Goal: Task Accomplishment & Management: Use online tool/utility

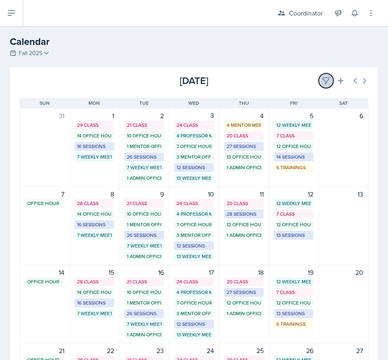
click at [325, 77] on button at bounding box center [326, 80] width 15 height 15
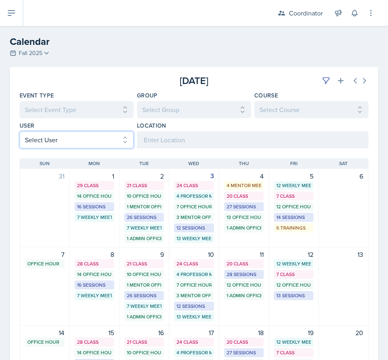
click at [94, 138] on select "Select User All [PERSON_NAME] [PERSON_NAME] [PERSON_NAME] [PERSON_NAME] [PERSON…" at bounding box center [77, 139] width 114 height 17
select select "9f350877-f3fb-4963-8610-b50c6b9ff4c9"
click at [20, 131] on select "Select User All [PERSON_NAME] [PERSON_NAME] [PERSON_NAME] [PERSON_NAME] [PERSON…" at bounding box center [77, 139] width 114 height 17
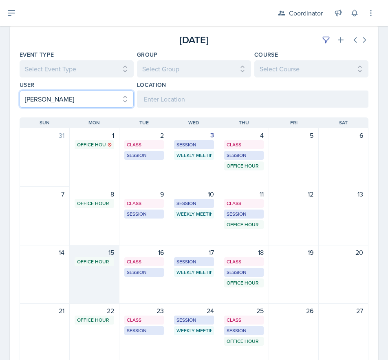
scroll to position [81, 0]
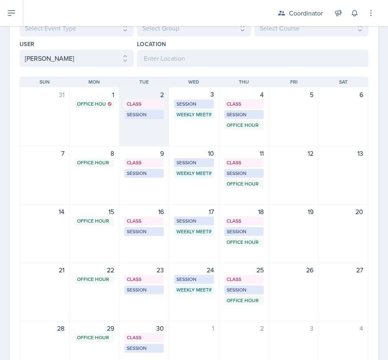
click at [143, 134] on div "2 Class BAB 204 9:40 AM - 11:00 AM Session BAB 222 1:00 PM - 2:00 PM" at bounding box center [144, 116] width 50 height 59
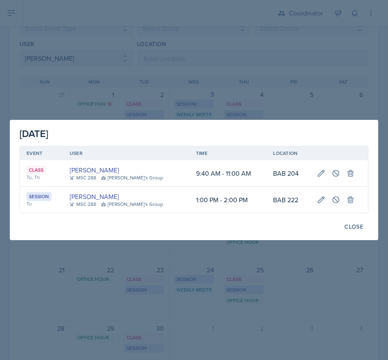
click at [222, 99] on div at bounding box center [194, 180] width 388 height 360
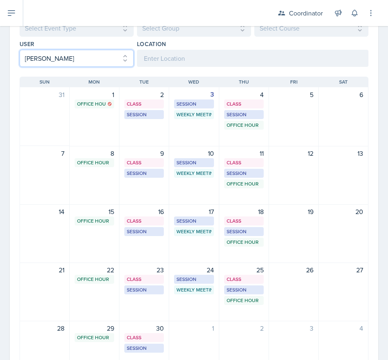
click at [40, 63] on select "Select User All [PERSON_NAME] [PERSON_NAME] [PERSON_NAME] [PERSON_NAME] [PERSON…" at bounding box center [77, 58] width 114 height 17
click at [20, 50] on select "Select User All [PERSON_NAME] [PERSON_NAME] [PERSON_NAME] [PERSON_NAME] [PERSON…" at bounding box center [77, 58] width 114 height 17
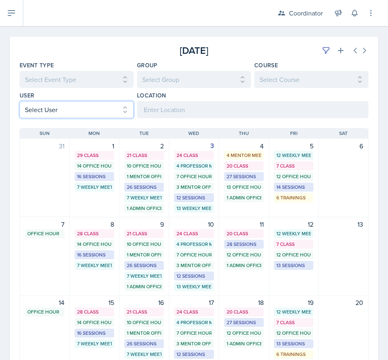
scroll to position [0, 0]
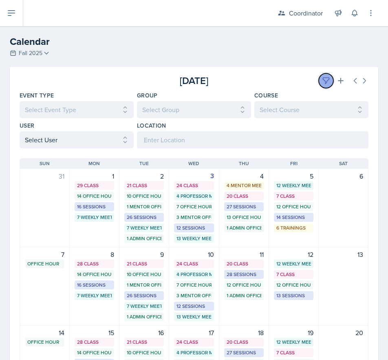
click at [319, 80] on button at bounding box center [326, 80] width 15 height 15
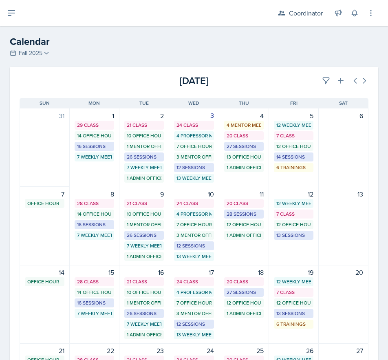
click at [301, 81] on div "[DATE]" at bounding box center [310, 80] width 116 height 15
click at [313, 77] on div "[DATE]" at bounding box center [310, 80] width 116 height 15
click at [319, 79] on button at bounding box center [326, 80] width 15 height 15
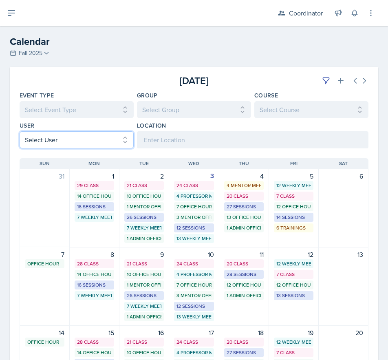
click at [75, 141] on select "Select User All [PERSON_NAME] [PERSON_NAME] [PERSON_NAME] [PERSON_NAME] [PERSON…" at bounding box center [77, 139] width 114 height 17
select select "9c400106-6c2c-4b37-918b-e3dc65d6a170"
click at [20, 131] on select "Select User All [PERSON_NAME] [PERSON_NAME] [PERSON_NAME] [PERSON_NAME] [PERSON…" at bounding box center [77, 139] width 114 height 17
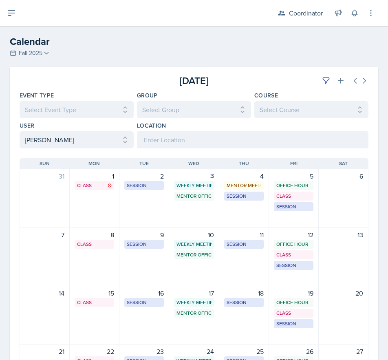
scroll to position [41, 0]
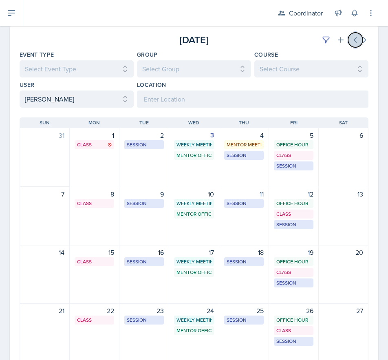
click at [348, 37] on button at bounding box center [355, 40] width 15 height 15
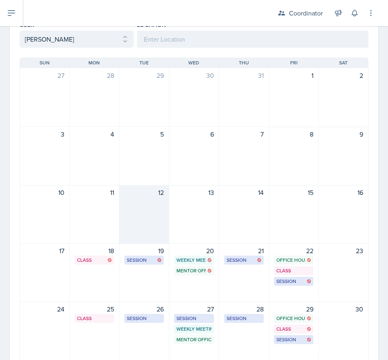
scroll to position [189, 0]
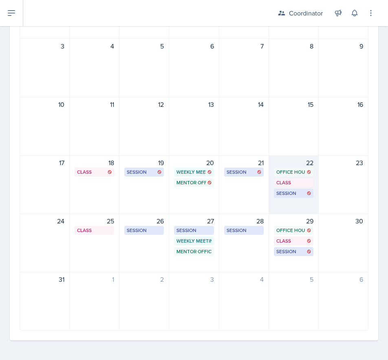
click at [290, 207] on div "22 Office Hour SSC 11:15 AM - 12:15 PM Class MSB 100 4:20 PM - 5:15 PM Session …" at bounding box center [294, 184] width 50 height 59
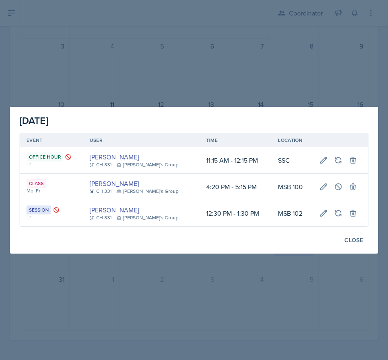
click at [272, 326] on div at bounding box center [194, 180] width 388 height 360
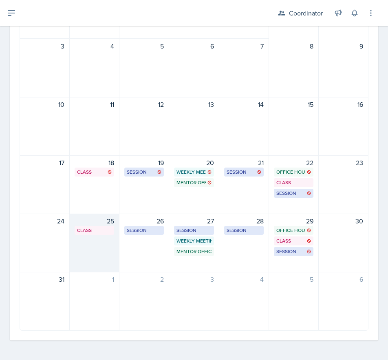
click at [82, 257] on div "25 Class MSB 100 4:20 PM - 5:15 PM" at bounding box center [95, 242] width 50 height 59
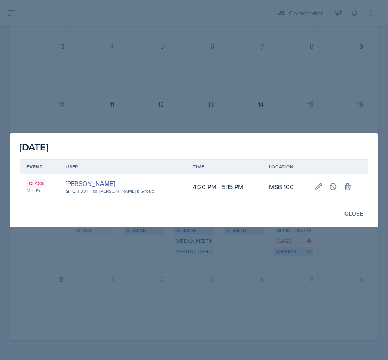
click at [89, 270] on div at bounding box center [194, 180] width 388 height 360
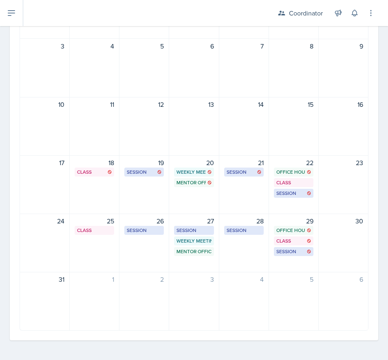
scroll to position [148, 0]
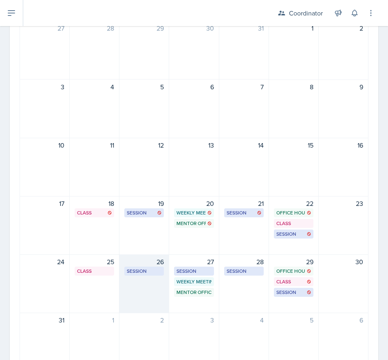
click at [135, 305] on div "26 Session MSB 112 1:00 PM - 2:00 PM" at bounding box center [144, 283] width 50 height 59
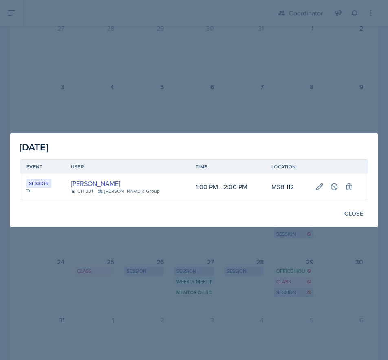
click at [226, 253] on div at bounding box center [194, 180] width 388 height 360
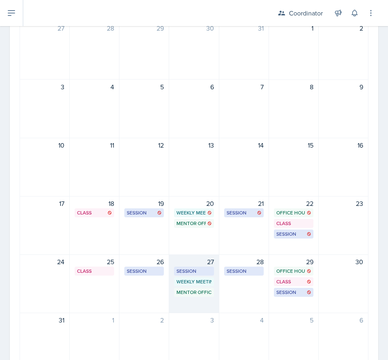
click at [182, 308] on div "27 Session MSB 102 - Rescheduled Session 8:00 AM - 9:00 AM Weekly Meeting SSC 1…" at bounding box center [194, 283] width 50 height 59
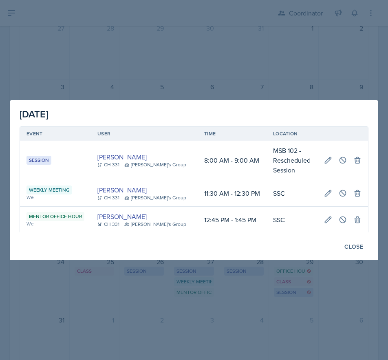
click at [198, 289] on div at bounding box center [194, 180] width 388 height 360
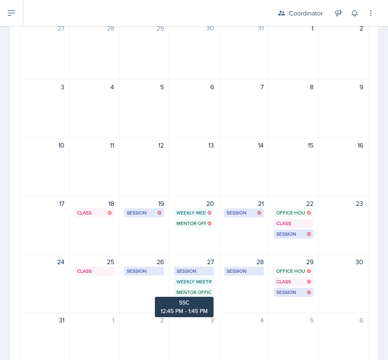
click at [198, 290] on div "Mentor Office Hour" at bounding box center [193, 291] width 35 height 7
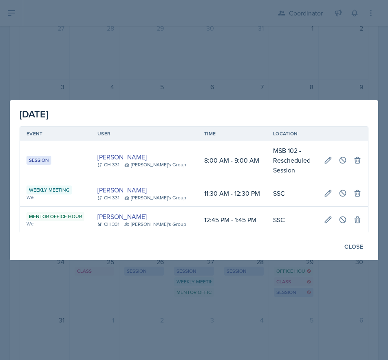
click at [106, 322] on div at bounding box center [194, 180] width 388 height 360
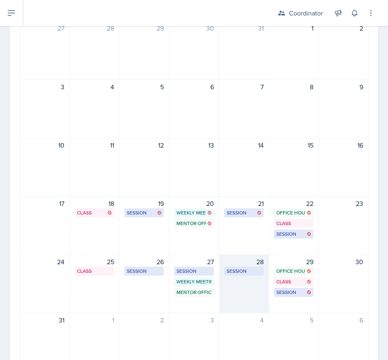
click at [257, 287] on div "28 Session MSB 102 1:00 PM - 2:00 PM" at bounding box center [244, 283] width 50 height 59
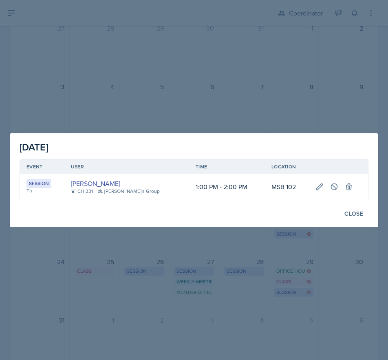
click at [198, 345] on div at bounding box center [194, 180] width 388 height 360
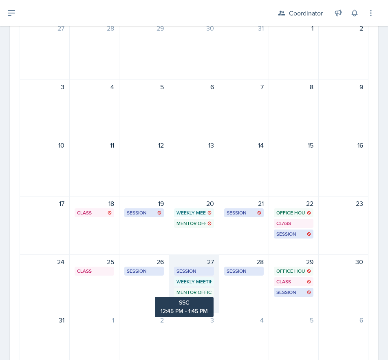
scroll to position [26, 0]
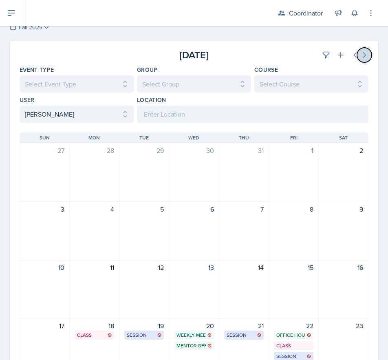
click at [361, 52] on icon at bounding box center [364, 55] width 8 height 8
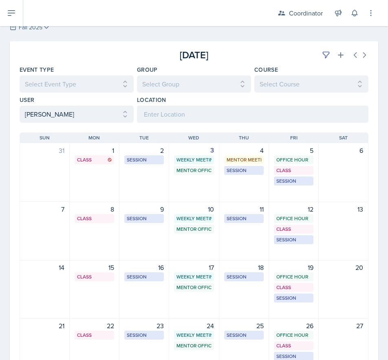
click at [151, 189] on div "2 Session MSB 112 1:00 PM - 2:00 PM" at bounding box center [144, 172] width 50 height 59
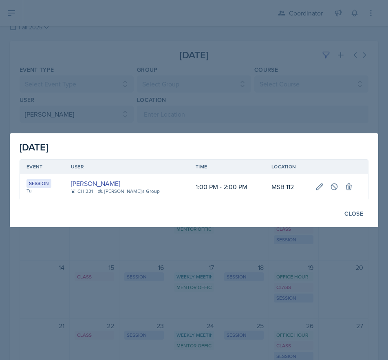
drag, startPoint x: 211, startPoint y: 255, endPoint x: 205, endPoint y: 248, distance: 9.0
click at [209, 254] on div at bounding box center [194, 180] width 388 height 360
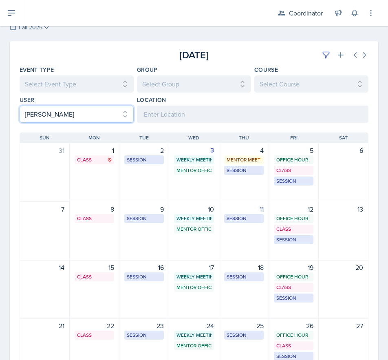
click at [81, 109] on select "Select User All [PERSON_NAME] [PERSON_NAME] [PERSON_NAME] [PERSON_NAME] [PERSON…" at bounding box center [77, 113] width 114 height 17
select select
click at [20, 105] on select "Select User All [PERSON_NAME] [PERSON_NAME] [PERSON_NAME] [PERSON_NAME] [PERSON…" at bounding box center [77, 113] width 114 height 17
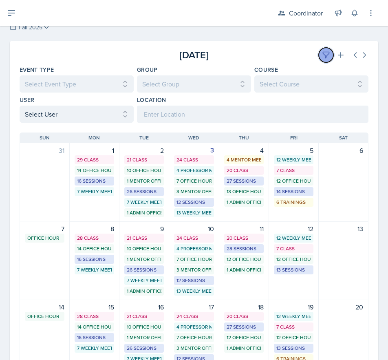
click at [322, 56] on icon at bounding box center [326, 55] width 8 height 8
click at [269, 59] on div "[DATE]" at bounding box center [310, 55] width 116 height 15
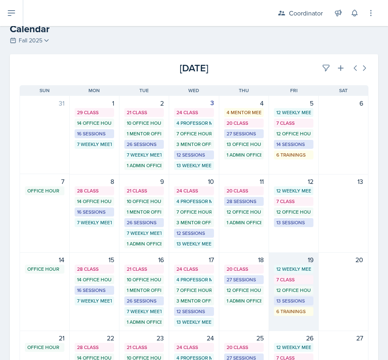
scroll to position [0, 0]
